Goal: Task Accomplishment & Management: Use online tool/utility

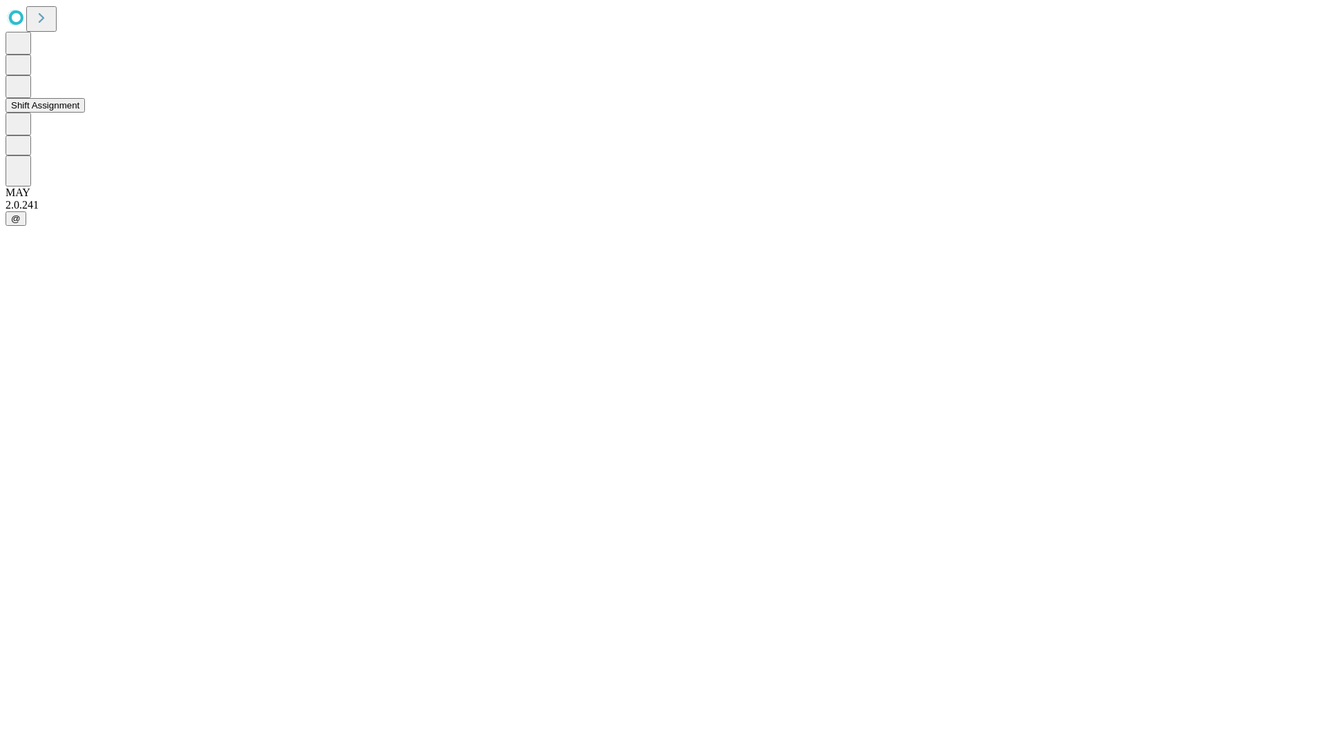
click at [85, 113] on button "Shift Assignment" at bounding box center [45, 105] width 79 height 14
